Goal: Task Accomplishment & Management: Manage account settings

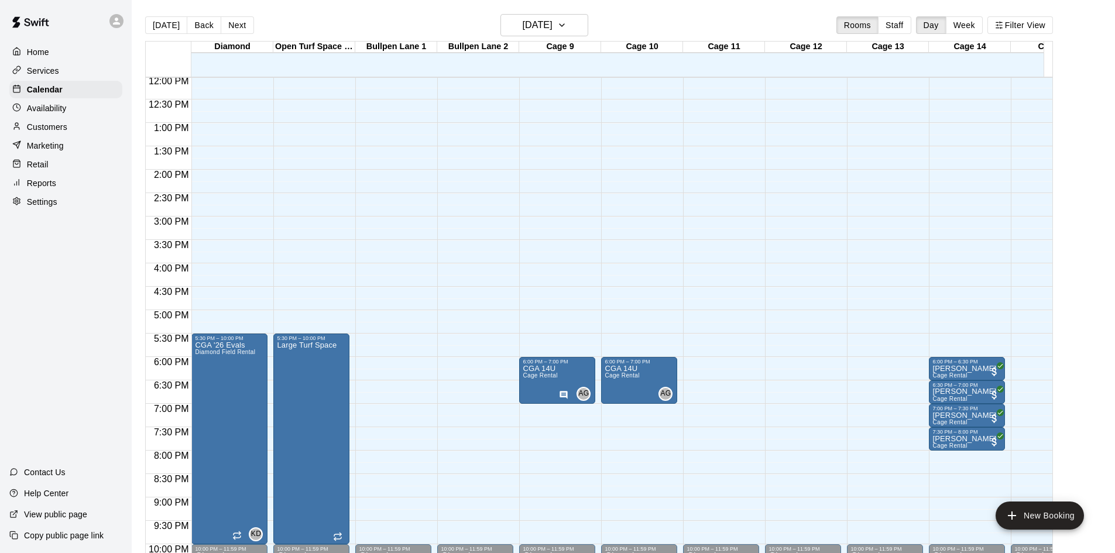
scroll to position [563, 0]
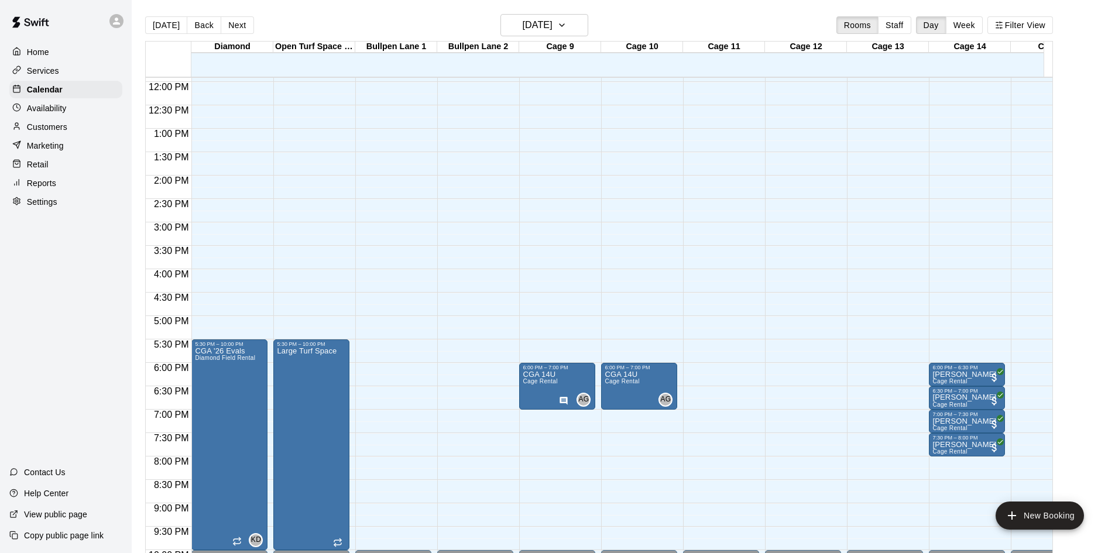
scroll to position [557, 0]
click at [970, 370] on div "6:00 PM – 6:30 PM" at bounding box center [967, 368] width 69 height 6
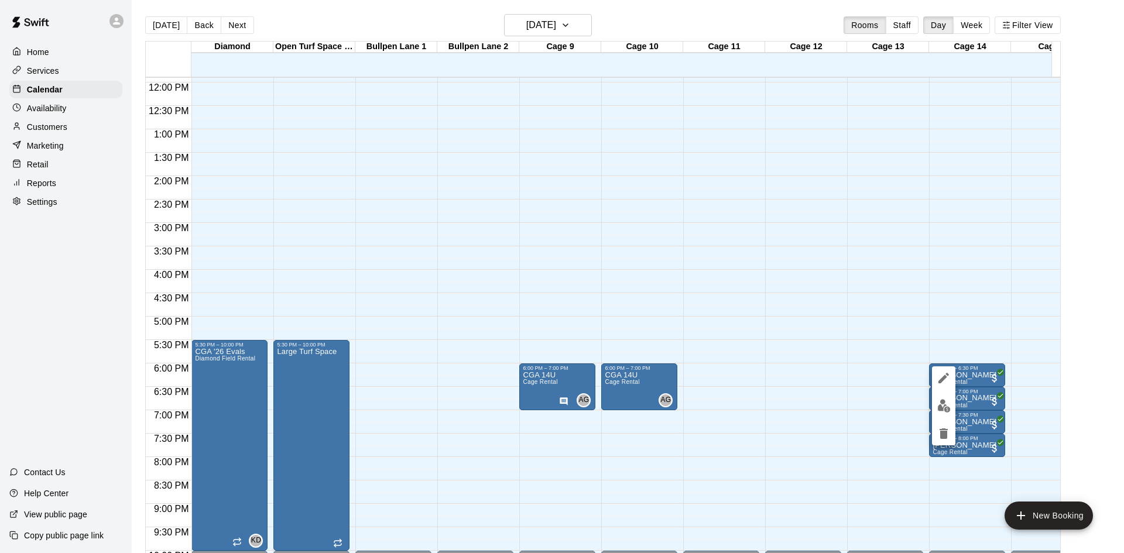
click at [983, 304] on div at bounding box center [562, 276] width 1124 height 553
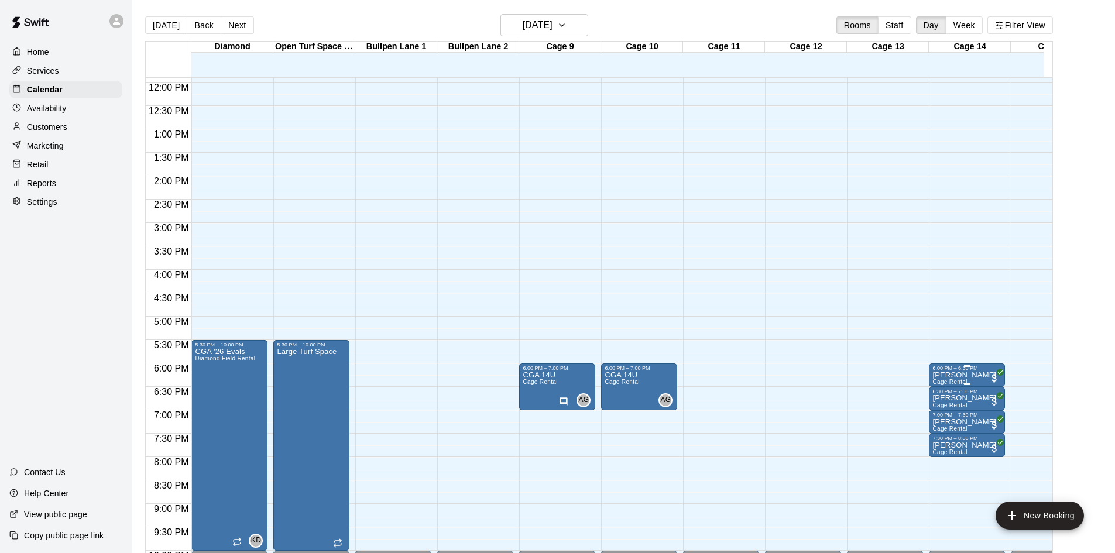
click at [992, 377] on span "All customers have paid" at bounding box center [995, 378] width 12 height 12
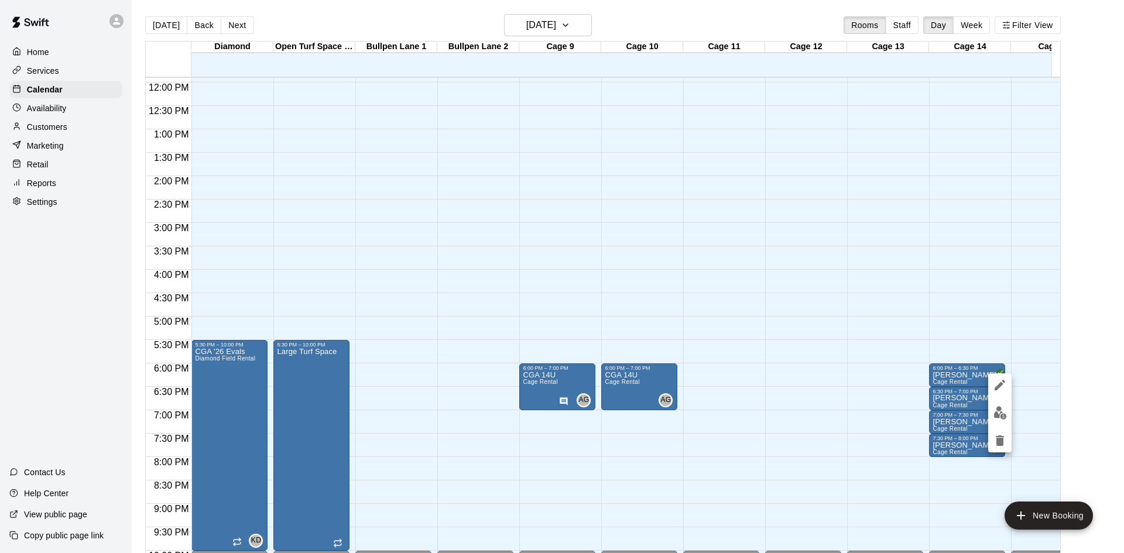
click at [1005, 413] on img "edit" at bounding box center [1000, 412] width 13 height 13
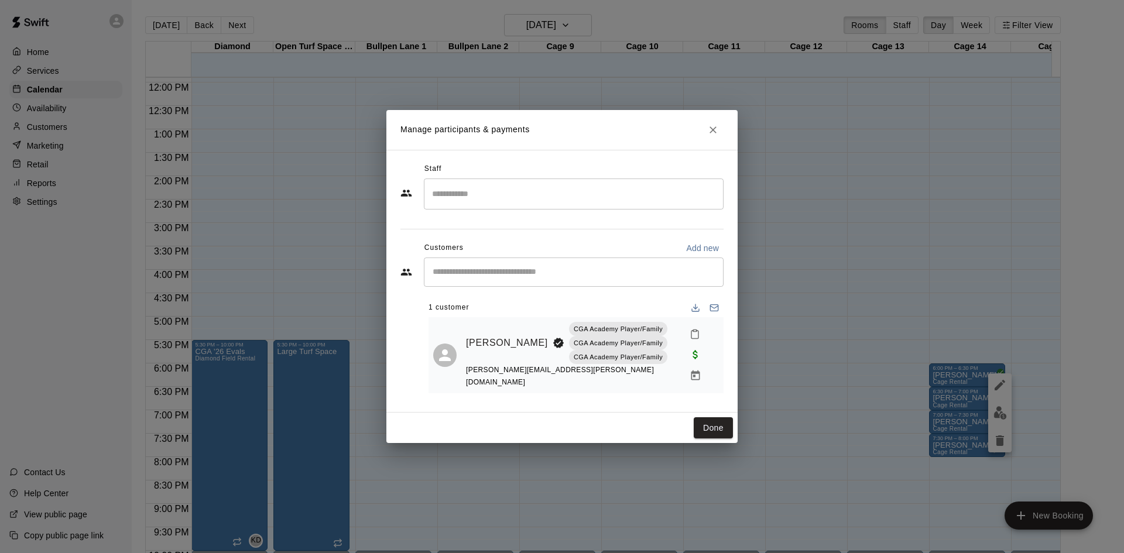
click at [694, 354] on span "Paid with Card" at bounding box center [695, 354] width 21 height 10
click at [693, 376] on icon "Manage bookings & payment" at bounding box center [695, 376] width 9 height 10
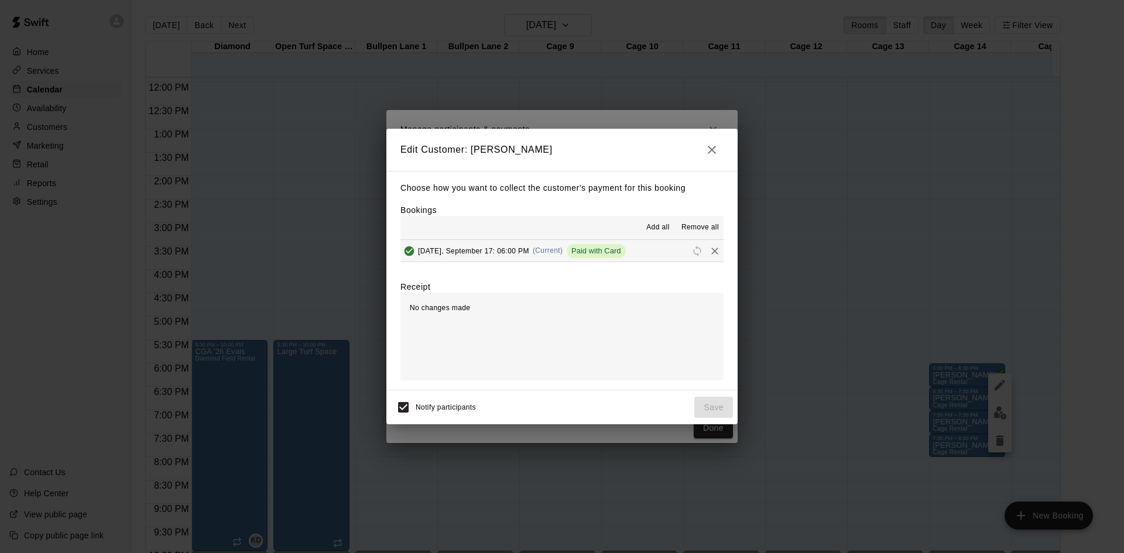
click at [720, 147] on button "button" at bounding box center [711, 149] width 23 height 23
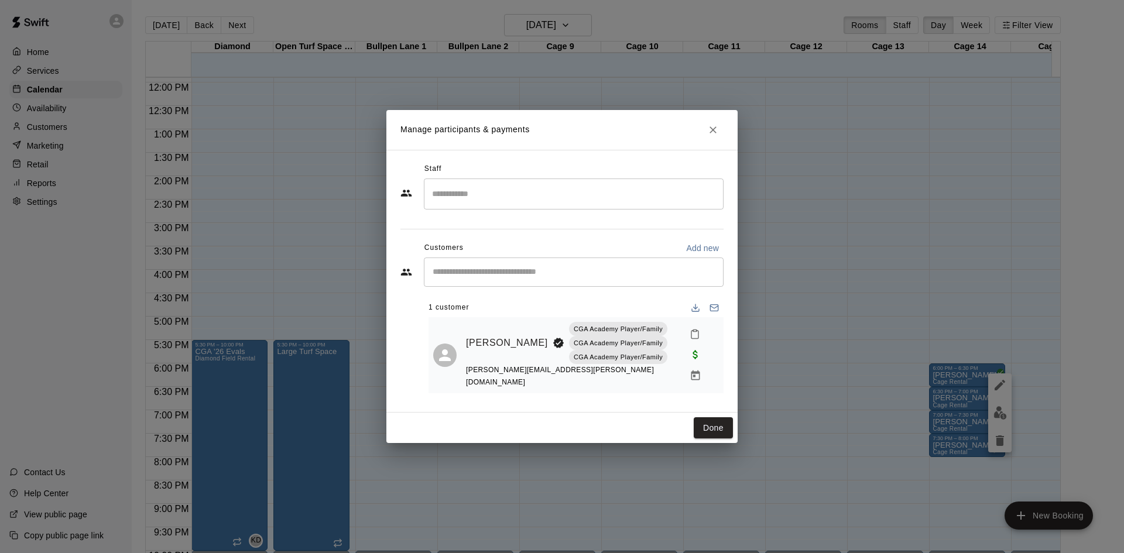
click at [711, 134] on icon "Close" at bounding box center [713, 129] width 7 height 7
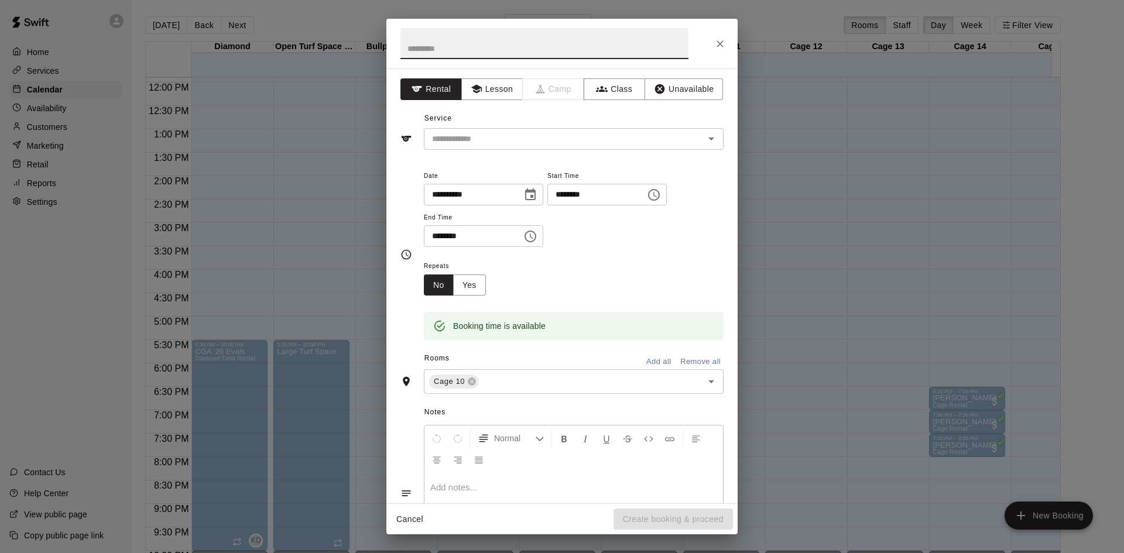
click at [729, 49] on button "Close" at bounding box center [720, 43] width 21 height 21
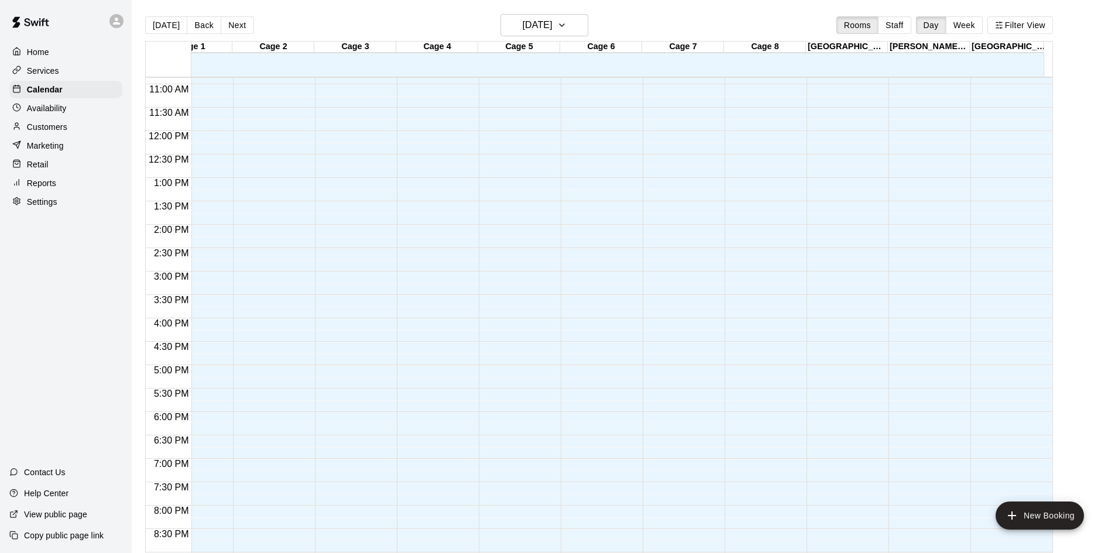
scroll to position [0, 690]
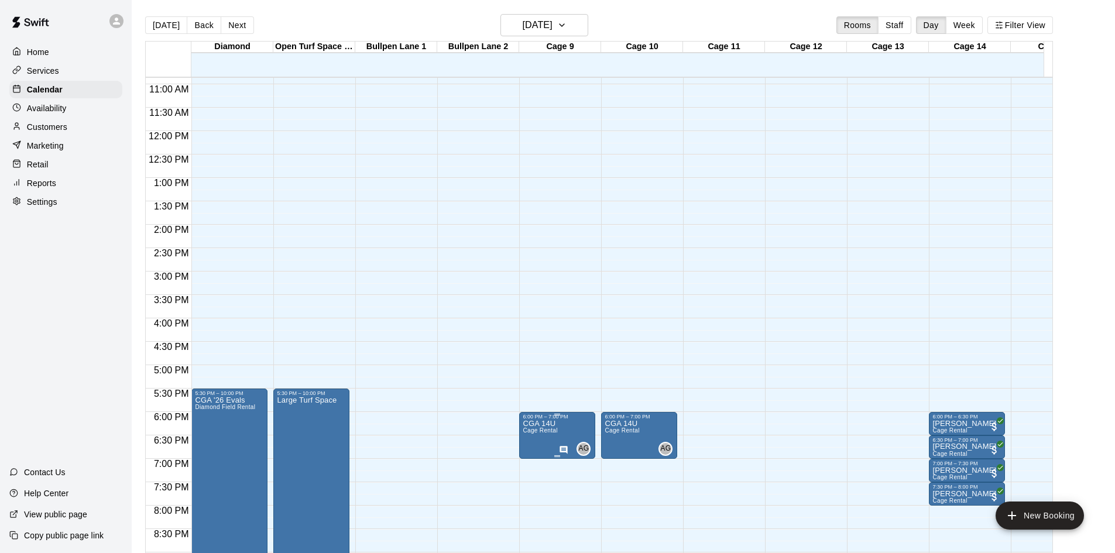
click at [561, 444] on div "AG 0" at bounding box center [575, 449] width 32 height 14
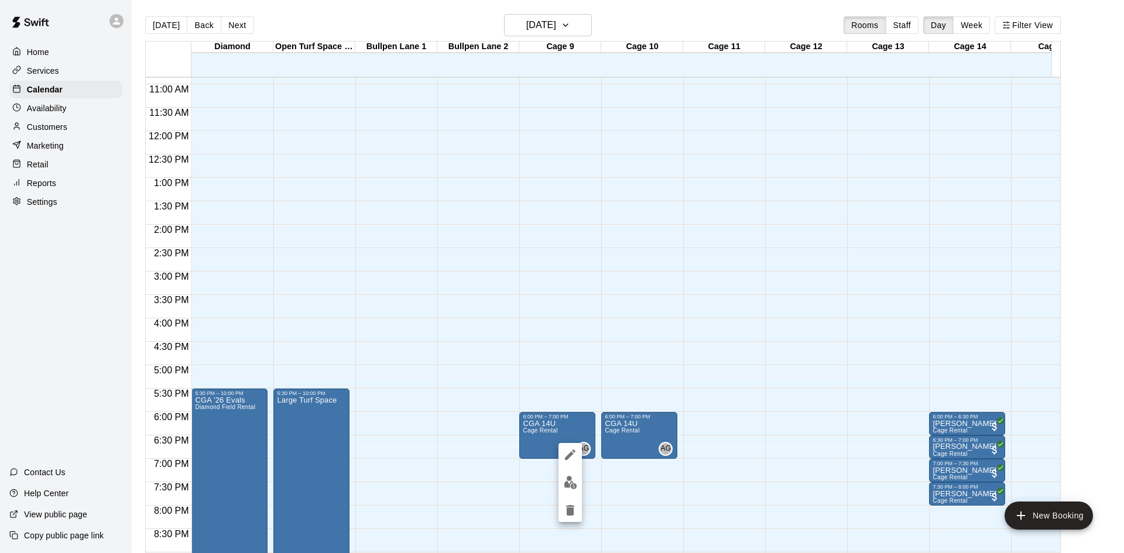
click at [751, 453] on div at bounding box center [562, 276] width 1124 height 553
